Goal: Task Accomplishment & Management: Use online tool/utility

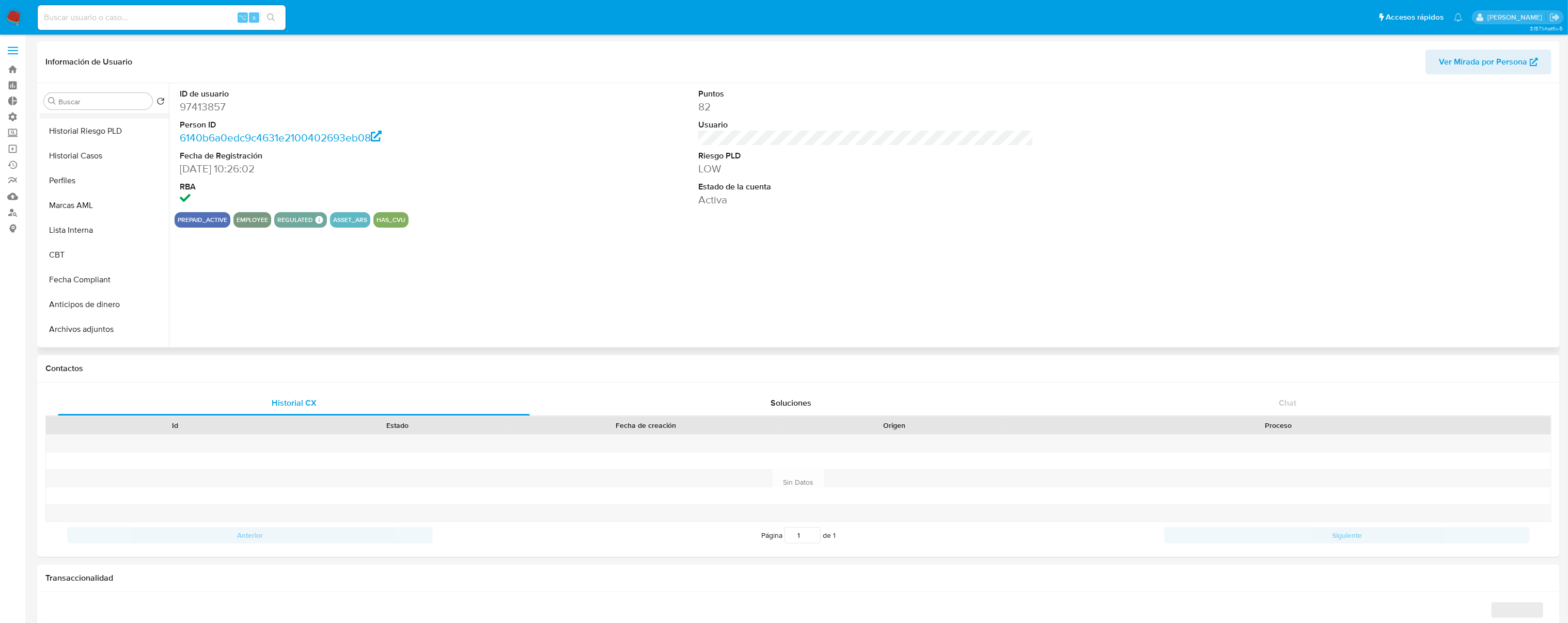
select select "10"
click at [13, 50] on span at bounding box center [13, 51] width 10 height 2
click at [0, 0] on input "checkbox" at bounding box center [0, 0] width 0 height 0
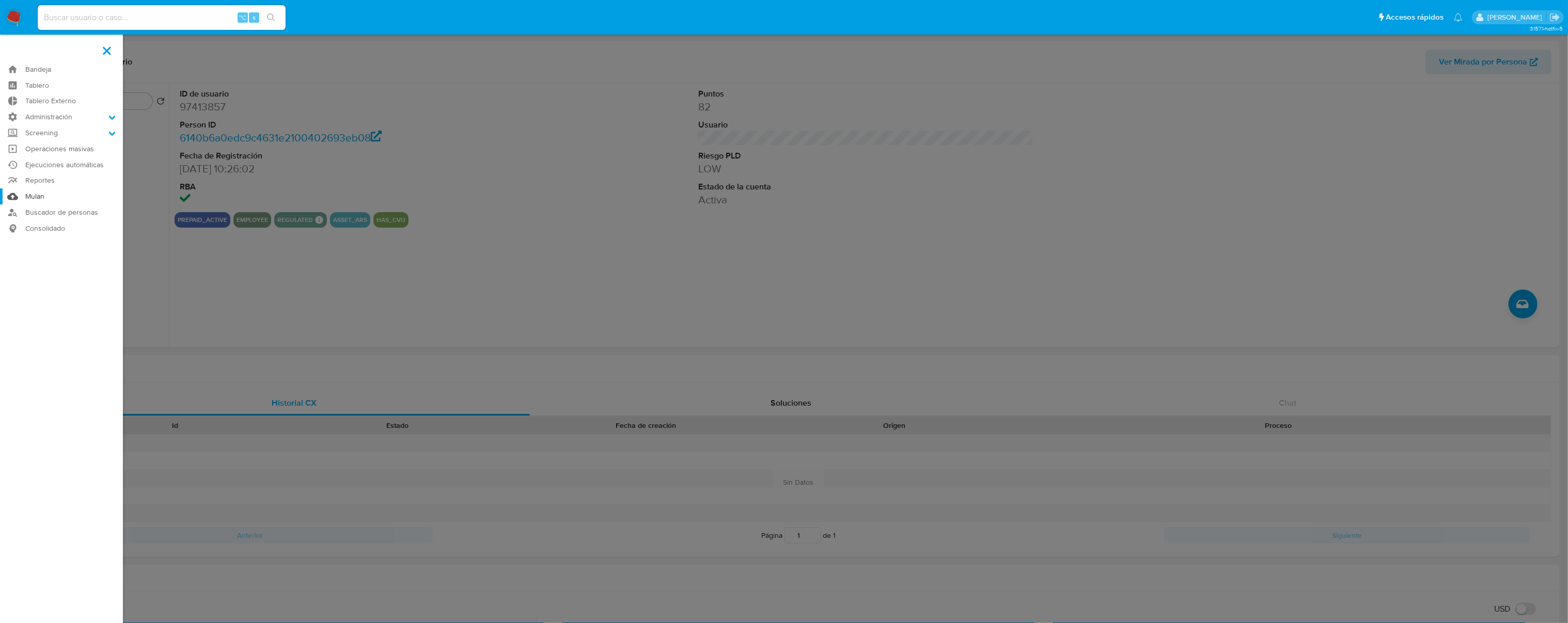
click at [39, 197] on link "Mulan" at bounding box center [61, 196] width 123 height 16
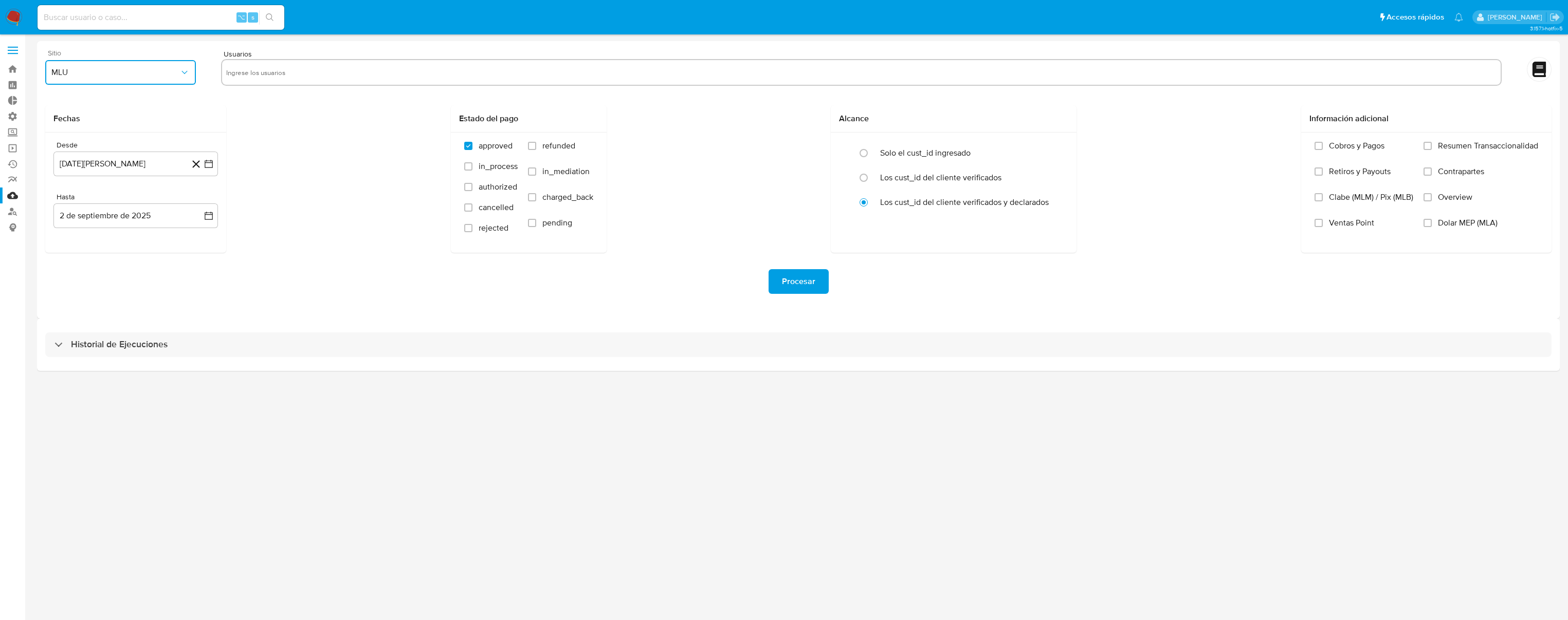
click at [178, 69] on span "MLU" at bounding box center [115, 72] width 128 height 10
click at [130, 109] on div "MLA" at bounding box center [117, 100] width 132 height 25
click at [197, 164] on icon at bounding box center [196, 164] width 8 height 8
click at [281, 78] on input "text" at bounding box center [861, 72] width 1270 height 16
paste input "97413857"
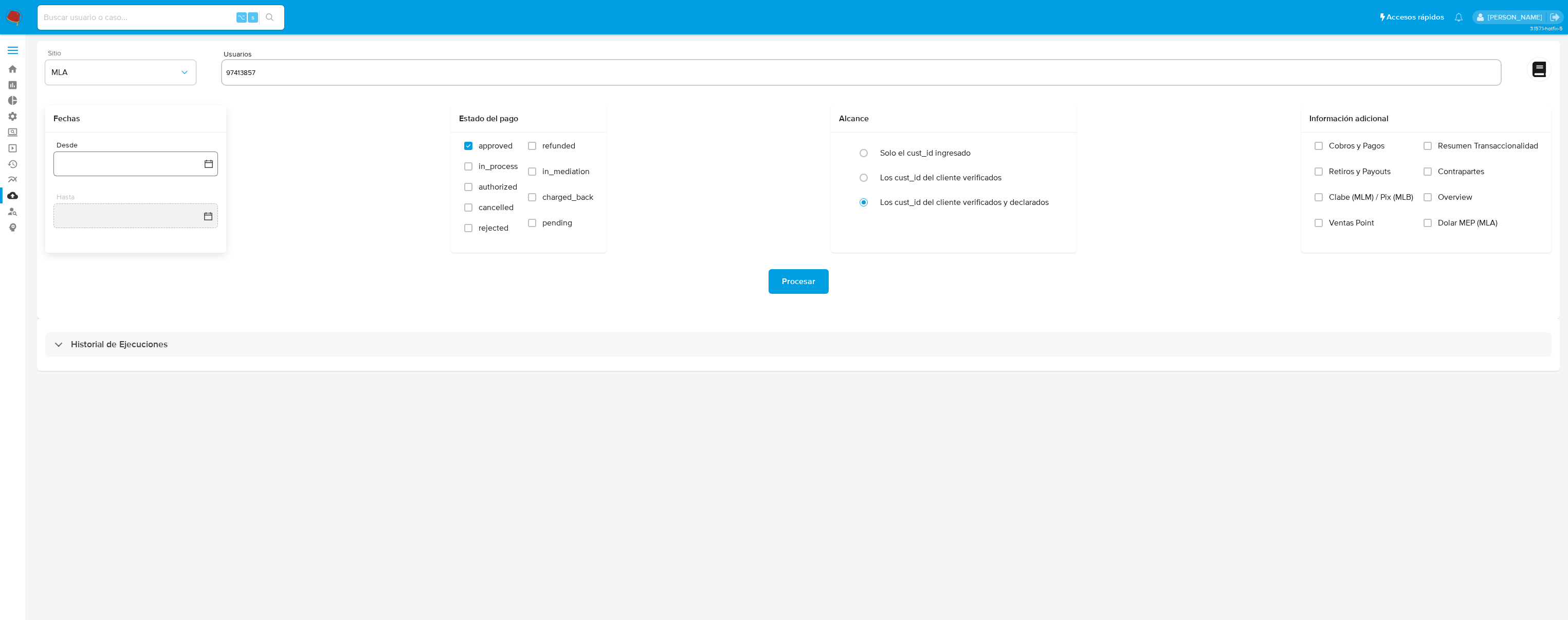
type input "97413857"
click at [170, 164] on button "button" at bounding box center [136, 164] width 164 height 25
drag, startPoint x: 294, startPoint y: 142, endPoint x: 319, endPoint y: 165, distance: 34.0
click at [303, 145] on div "Fechas Desde Campo requerido Hasta Estado del pago approved in_process authoriz…" at bounding box center [798, 184] width 1507 height 158
click at [164, 167] on button "button" at bounding box center [136, 164] width 164 height 25
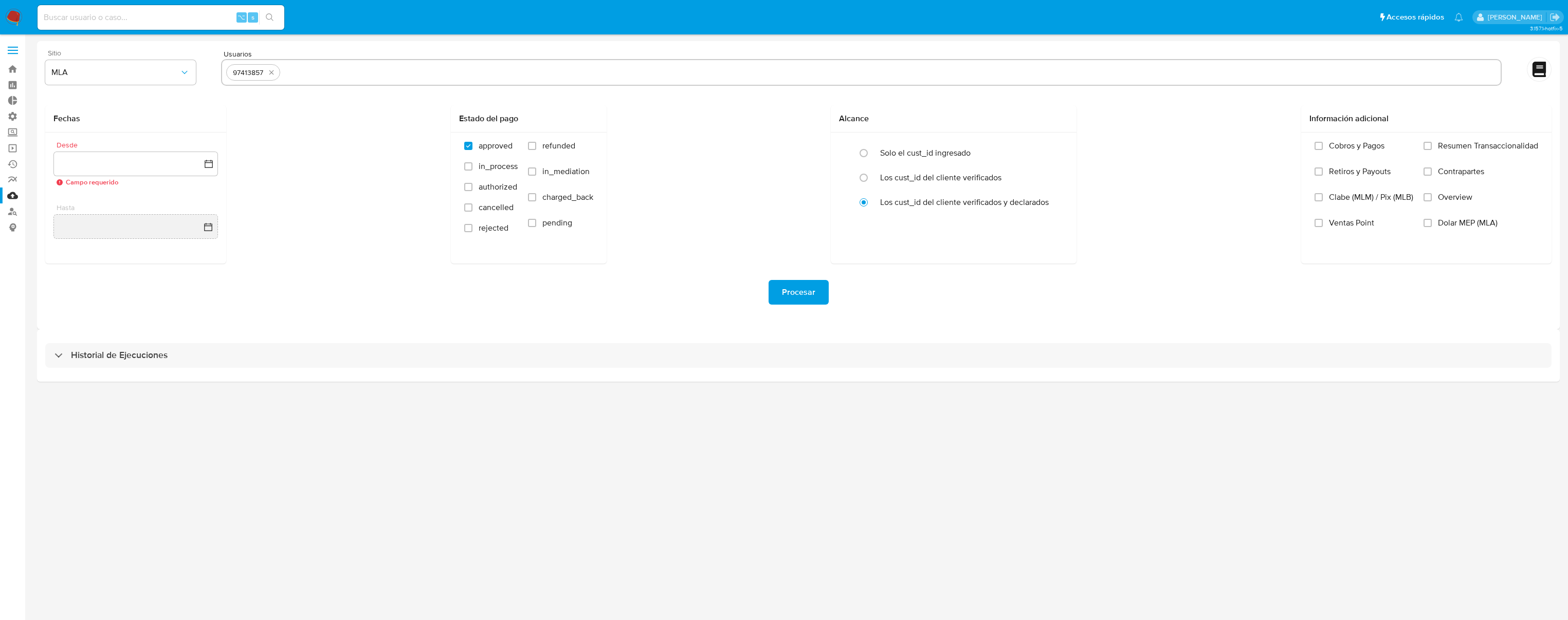
click at [349, 256] on div "Fechas Desde Campo requerido Hasta Estado del pago approved in_process authoriz…" at bounding box center [798, 184] width 1507 height 158
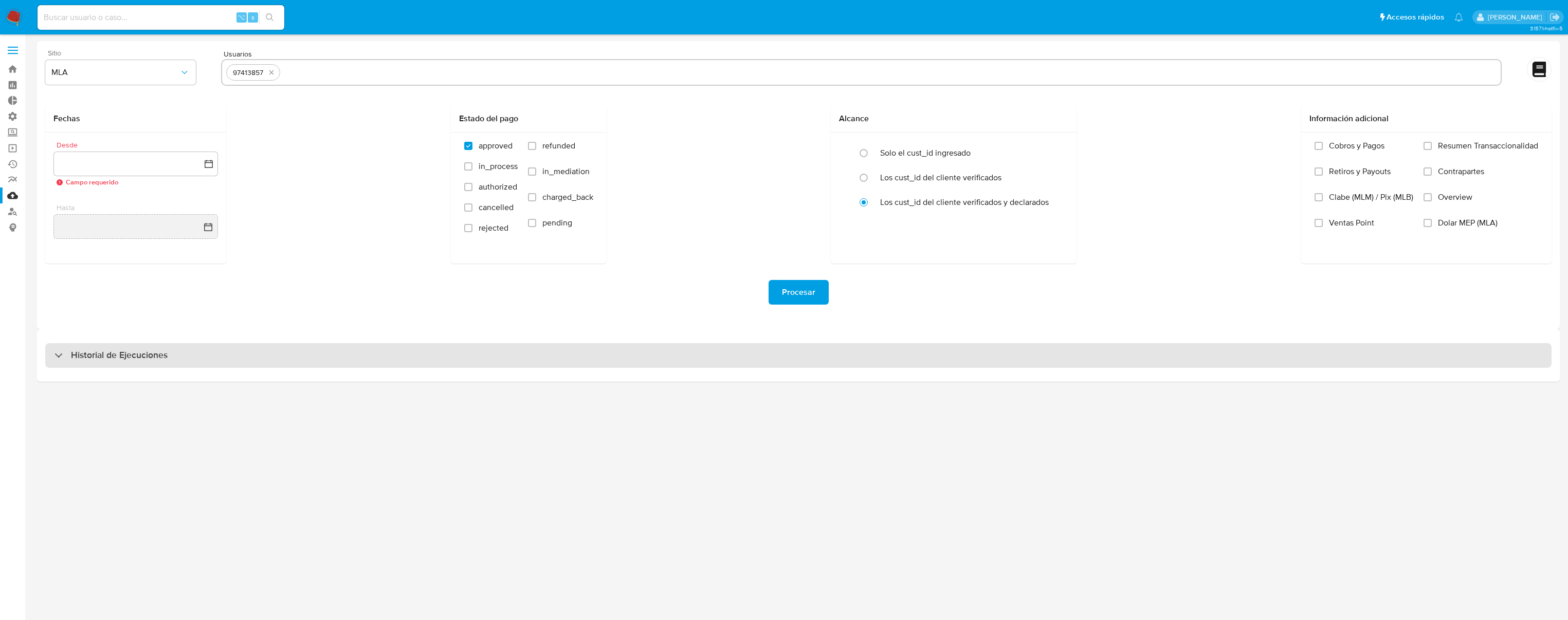
click at [197, 346] on div "Historial de Ejecuciones" at bounding box center [798, 355] width 1507 height 25
select select "10"
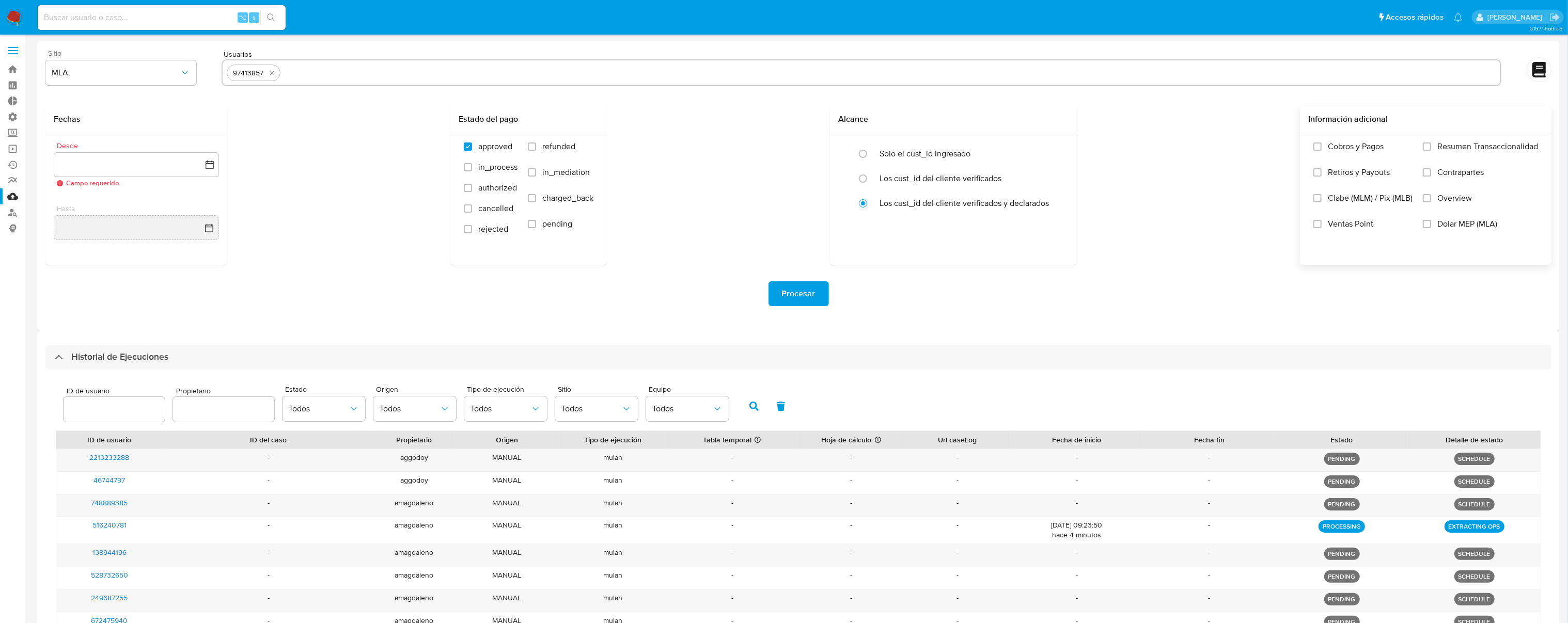
drag, startPoint x: 1513, startPoint y: 173, endPoint x: 1477, endPoint y: 186, distance: 38.3
click at [1434, 174] on label "Contrapartes" at bounding box center [1481, 180] width 115 height 26
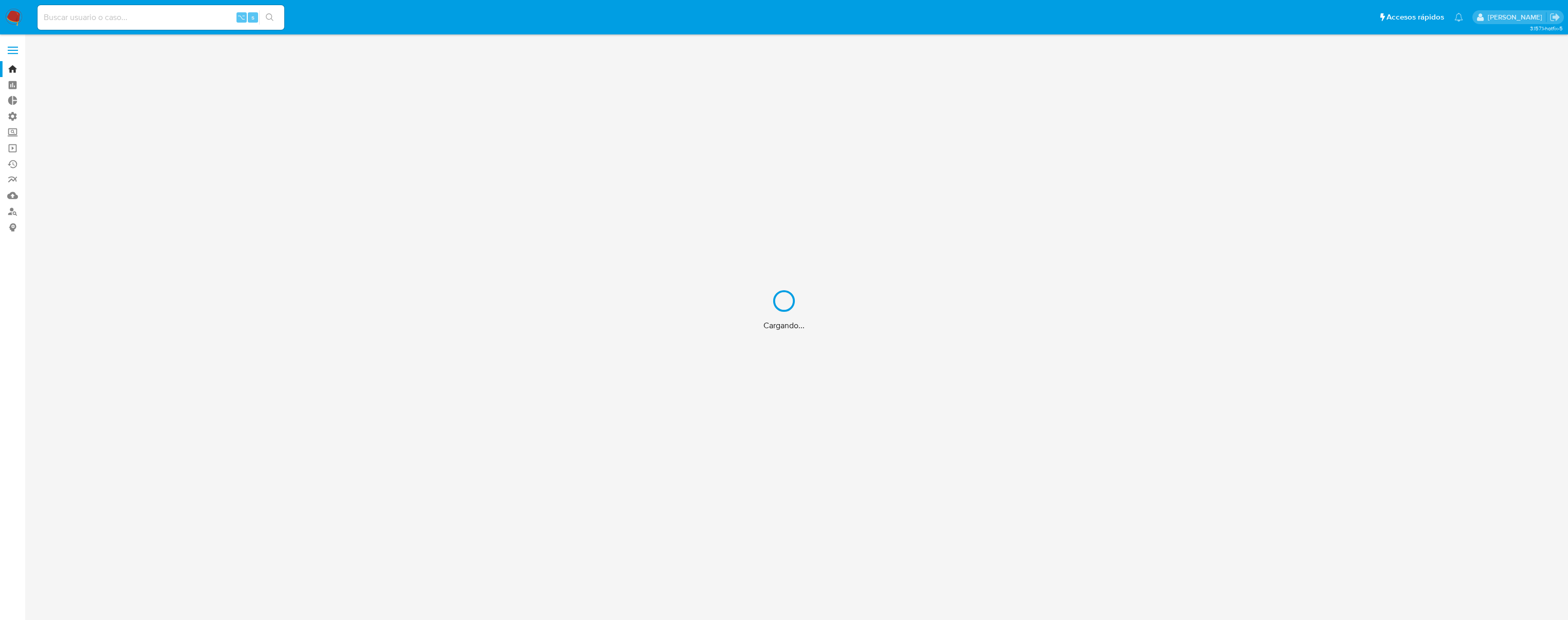
click at [160, 16] on div "Cargando..." at bounding box center [784, 310] width 1568 height 620
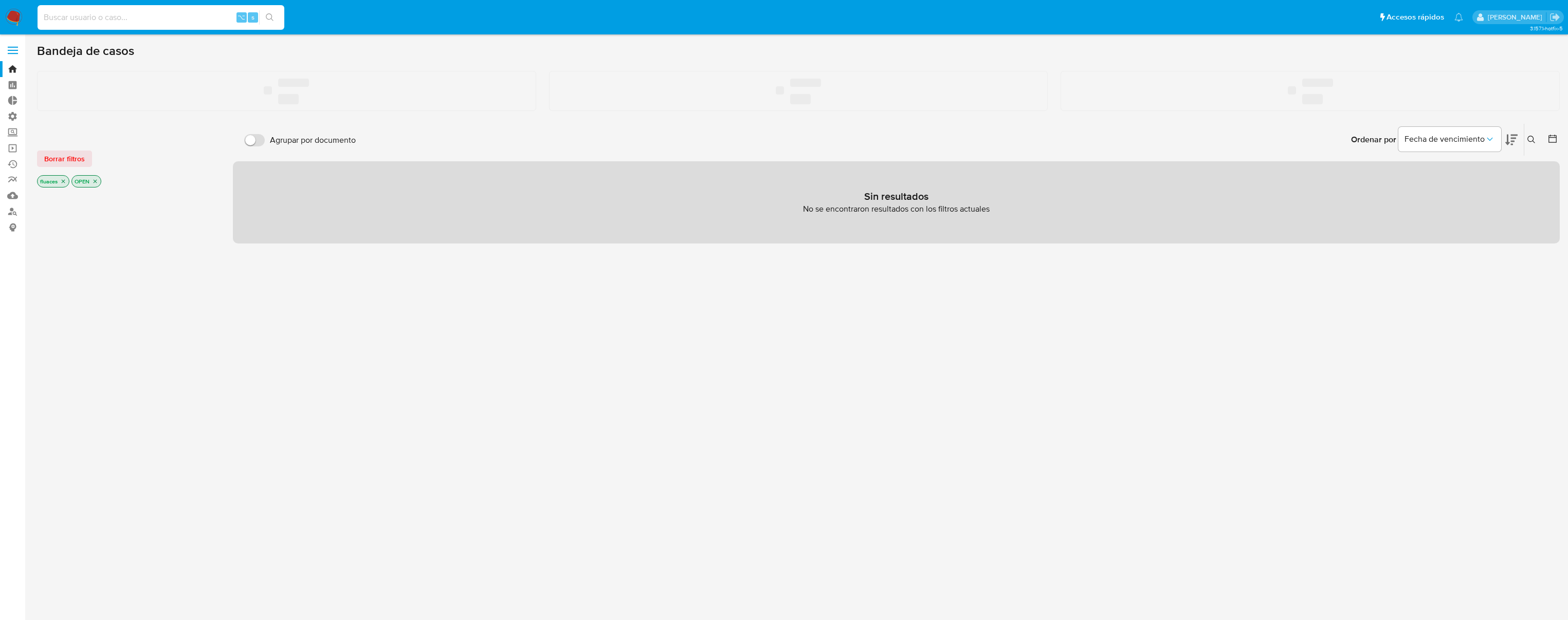
click at [161, 18] on input at bounding box center [161, 18] width 247 height 13
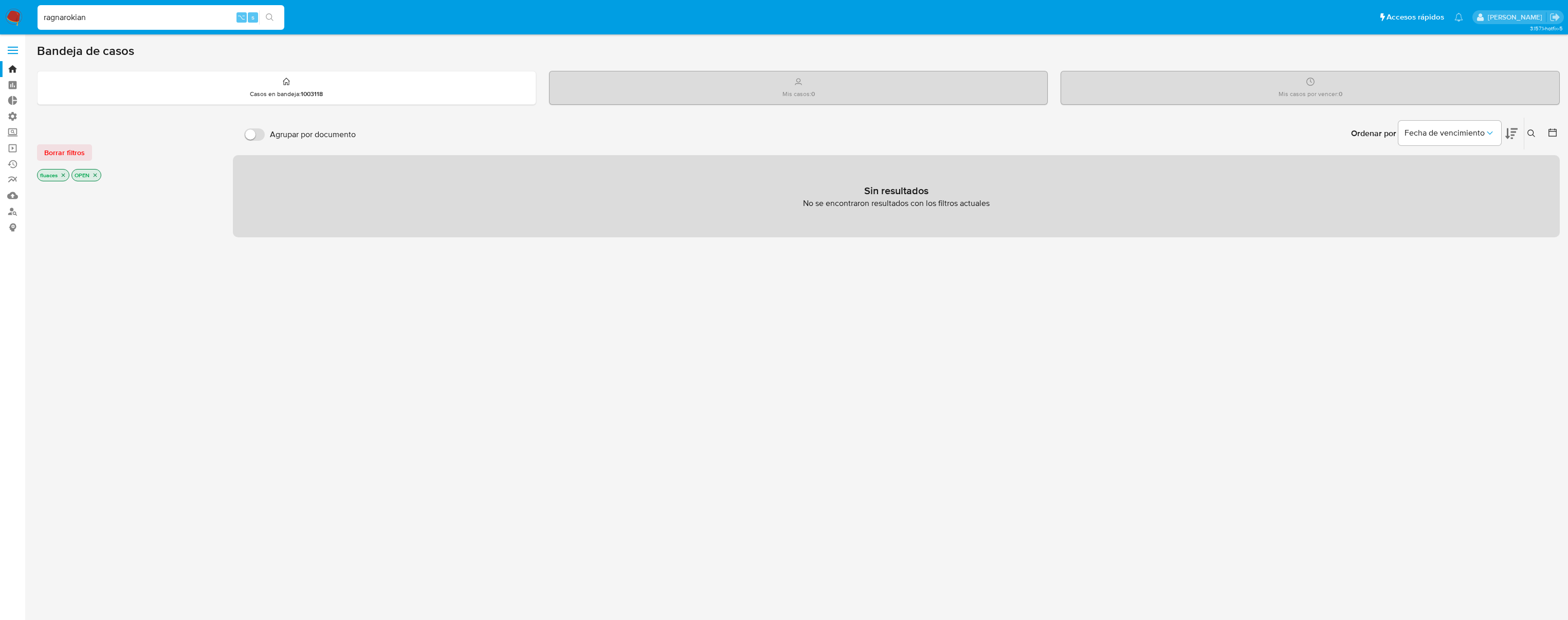
type input "ragnarokian"
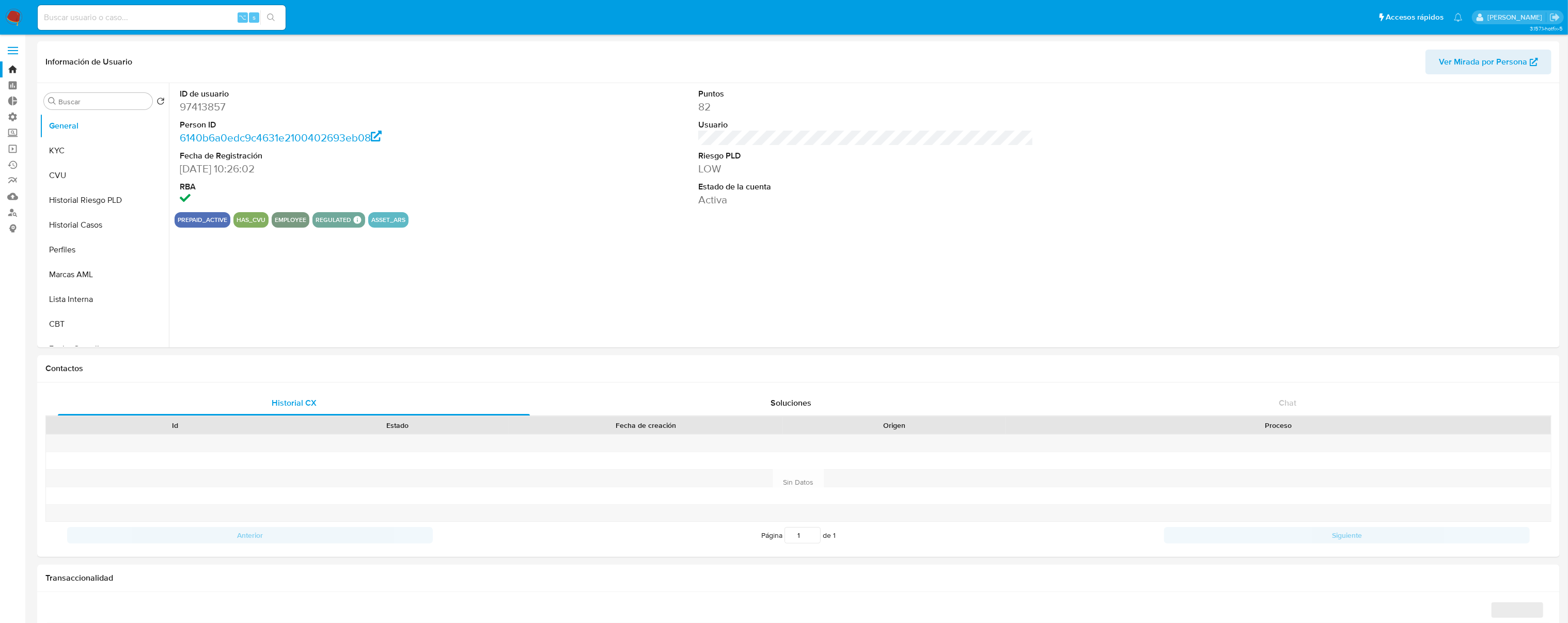
select select "10"
